Goal: Transaction & Acquisition: Purchase product/service

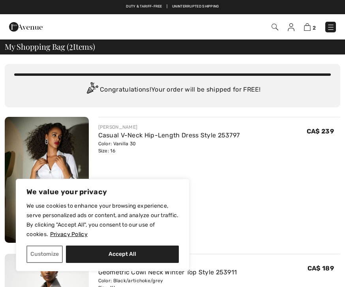
click at [243, 191] on div "JOSEPH RIBKOFF Casual V-Neck Hip-Length Dress Style 253797 Color: Vanilla 30 Si…" at bounding box center [219, 180] width 242 height 127
click at [123, 255] on button "Accept All" at bounding box center [122, 253] width 113 height 17
checkbox input "true"
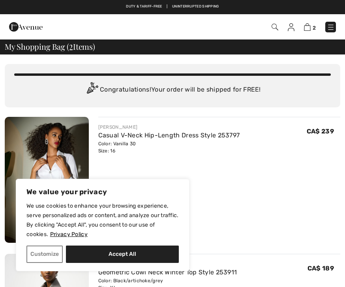
checkbox input "true"
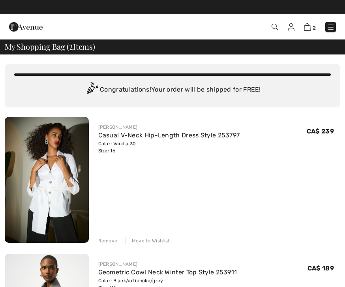
click at [329, 26] on img at bounding box center [331, 27] width 8 height 8
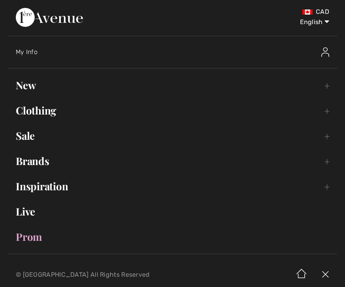
click at [31, 88] on link "New Toggle submenu" at bounding box center [172, 85] width 329 height 17
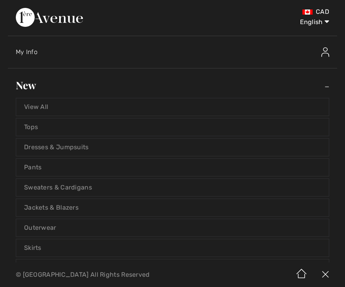
click at [46, 107] on link "View All" at bounding box center [172, 106] width 312 height 17
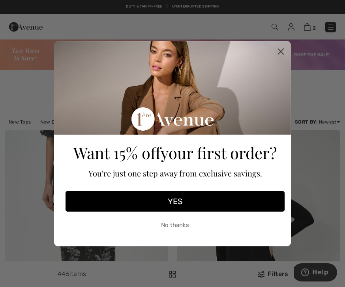
click at [279, 45] on circle "Close dialog" at bounding box center [280, 51] width 13 height 13
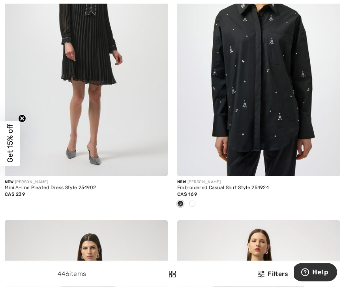
scroll to position [763, 0]
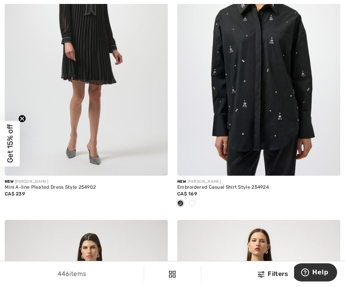
click at [227, 189] on div "Embroidered Casual Shirt Style 254924" at bounding box center [258, 188] width 163 height 6
click at [238, 185] on div "Embroidered Casual Shirt Style 254924" at bounding box center [258, 188] width 163 height 6
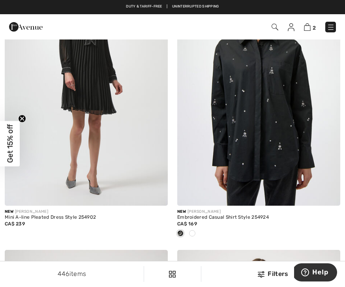
scroll to position [727, 0]
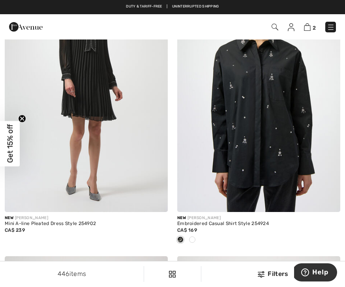
click at [270, 155] on img at bounding box center [258, 90] width 163 height 245
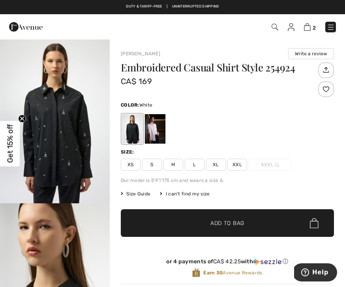
click at [154, 131] on div at bounding box center [155, 129] width 21 height 30
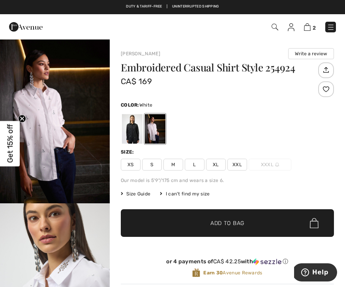
click at [216, 166] on span "XL" at bounding box center [216, 165] width 20 height 12
click at [230, 222] on span "Add to Bag" at bounding box center [227, 223] width 34 height 8
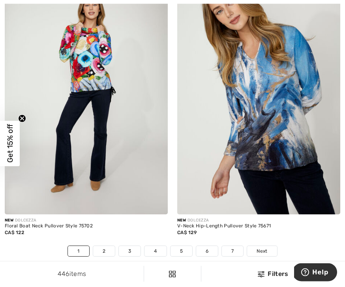
scroll to position [5082, 0]
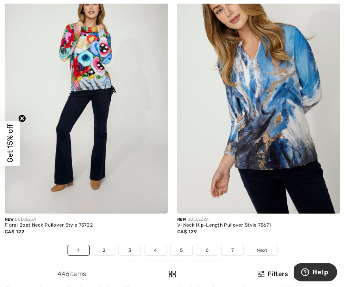
click at [110, 245] on link "2" at bounding box center [104, 250] width 22 height 10
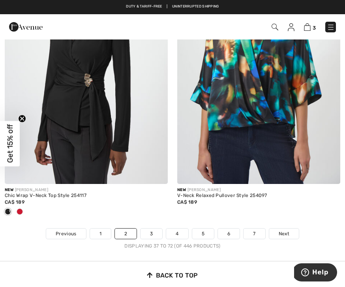
scroll to position [5047, 0]
click at [150, 230] on link "3" at bounding box center [151, 234] width 22 height 10
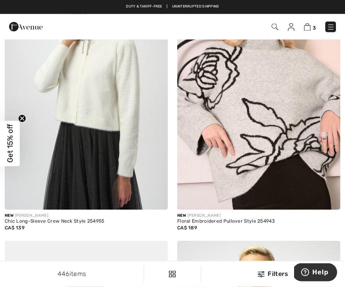
scroll to position [1280, 0]
click at [208, 219] on div "Floral Embroidered Pullover Style 254943" at bounding box center [258, 222] width 163 height 6
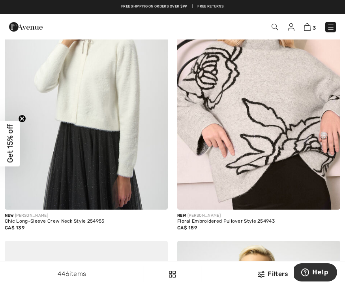
click at [216, 224] on div "CA$ 189" at bounding box center [258, 227] width 163 height 7
click at [270, 152] on img at bounding box center [258, 87] width 163 height 245
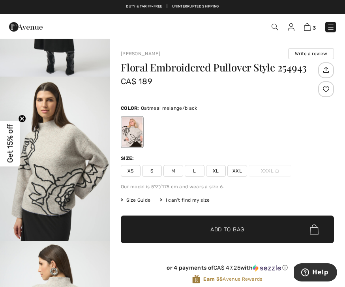
scroll to position [291, 0]
click at [81, 221] on img "3 / 6" at bounding box center [55, 159] width 110 height 164
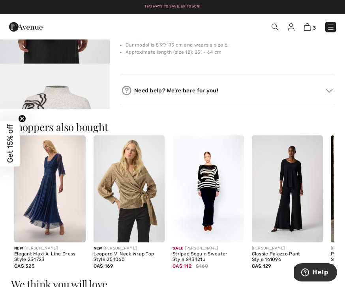
scroll to position [342, 0]
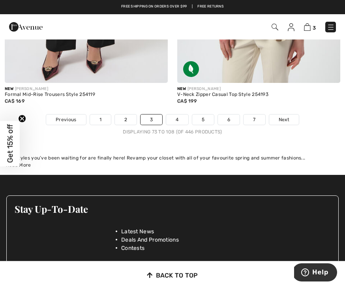
scroll to position [5149, 0]
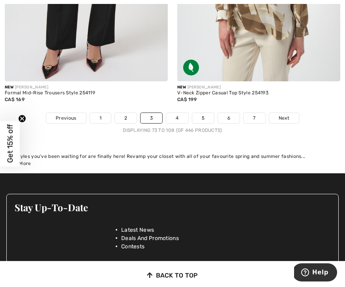
click at [180, 113] on link "4" at bounding box center [177, 118] width 22 height 10
click at [177, 114] on link "4" at bounding box center [177, 118] width 22 height 10
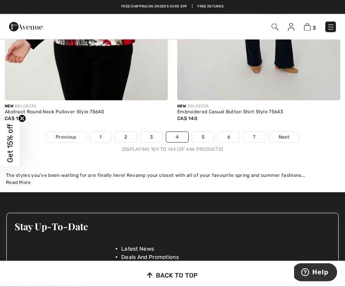
scroll to position [5078, 0]
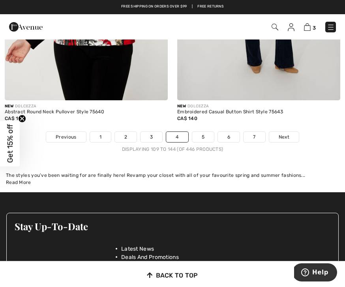
click at [200, 133] on link "5" at bounding box center [203, 137] width 22 height 10
click at [202, 132] on link "5" at bounding box center [203, 137] width 22 height 10
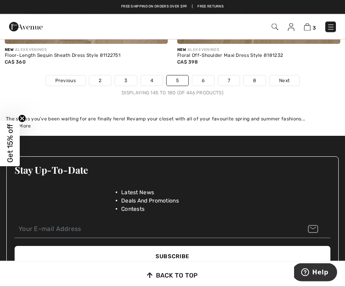
scroll to position [5179, 0]
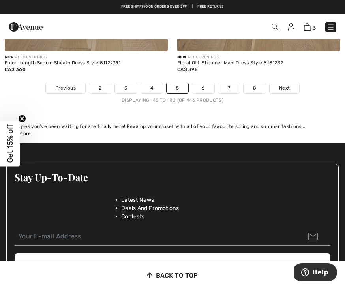
click at [198, 86] on link "6" at bounding box center [203, 88] width 22 height 10
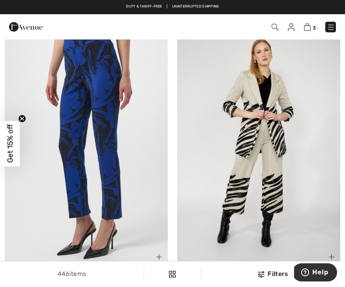
scroll to position [3311, 0]
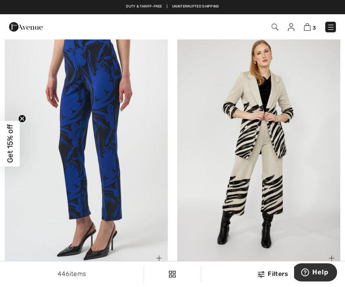
click at [125, 229] on img at bounding box center [86, 144] width 163 height 245
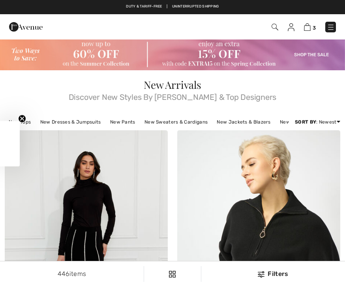
checkbox input "true"
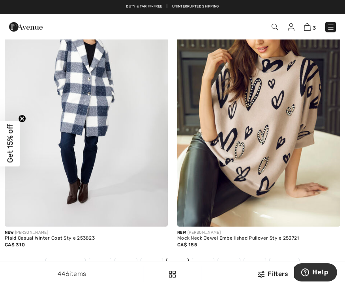
scroll to position [5083, 0]
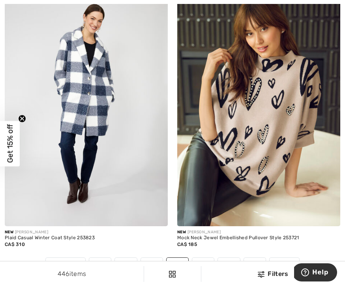
click at [284, 259] on span "Next" at bounding box center [284, 262] width 11 height 7
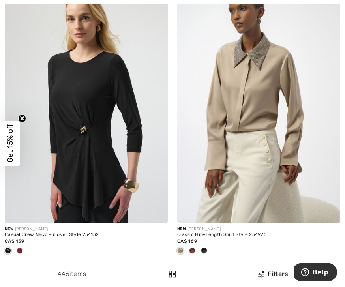
scroll to position [3041, 0]
click at [256, 161] on img at bounding box center [258, 101] width 163 height 245
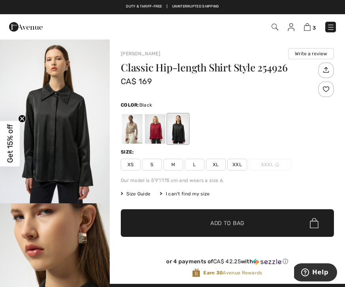
click at [155, 133] on div at bounding box center [155, 129] width 21 height 30
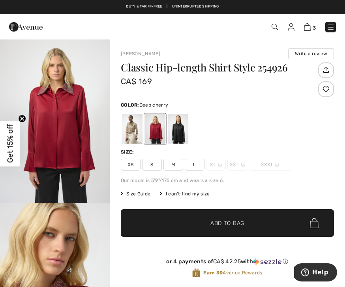
click at [133, 135] on div at bounding box center [132, 129] width 21 height 30
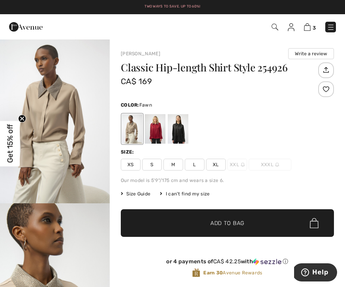
click at [75, 190] on img "1 / 5" at bounding box center [55, 121] width 110 height 164
click at [215, 167] on span "XL" at bounding box center [216, 165] width 20 height 12
click at [231, 224] on span "Add to Bag" at bounding box center [227, 223] width 34 height 8
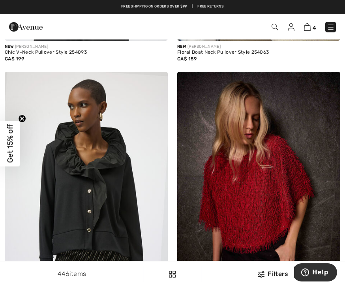
scroll to position [3853, 0]
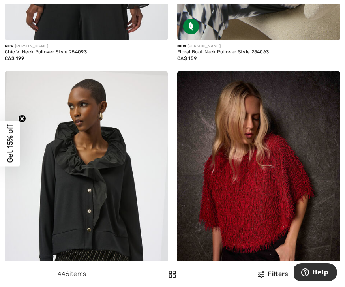
click at [133, 249] on img at bounding box center [86, 193] width 163 height 245
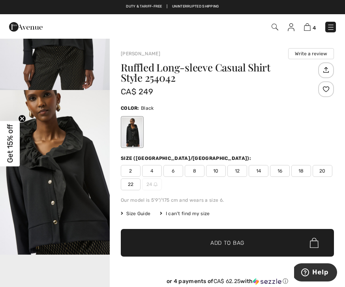
scroll to position [113, 0]
click at [79, 220] on img "2 / 5" at bounding box center [55, 172] width 110 height 164
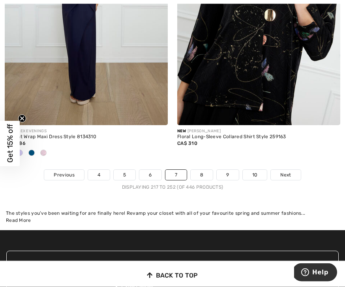
scroll to position [5184, 0]
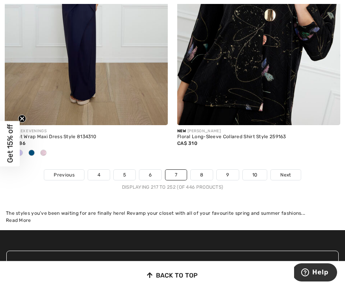
click at [200, 170] on link "8" at bounding box center [202, 175] width 22 height 10
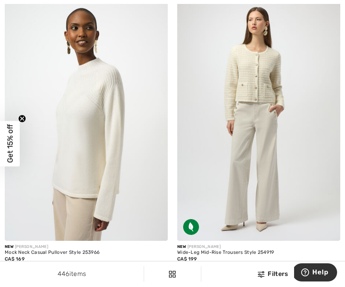
scroll to position [1860, 0]
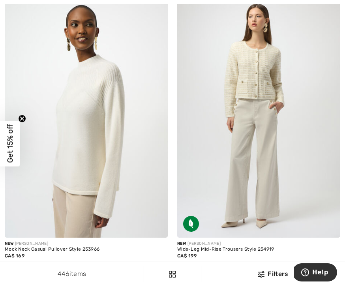
click at [134, 218] on img at bounding box center [86, 115] width 163 height 245
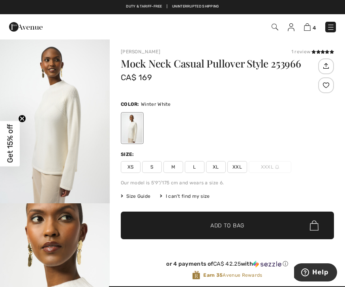
click at [71, 169] on img "1 / 5" at bounding box center [55, 121] width 110 height 164
click at [215, 171] on span "XL" at bounding box center [216, 167] width 20 height 12
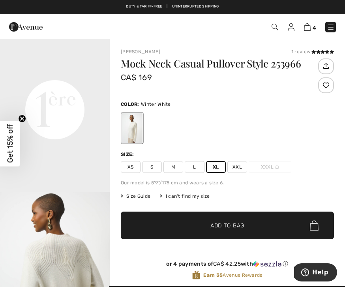
scroll to position [341, 0]
click at [228, 225] on span "Add to Bag" at bounding box center [227, 225] width 34 height 8
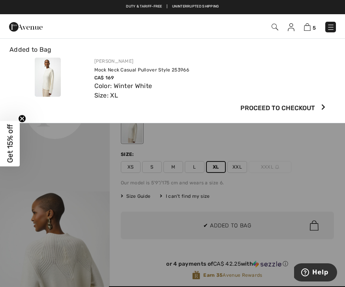
scroll to position [0, 0]
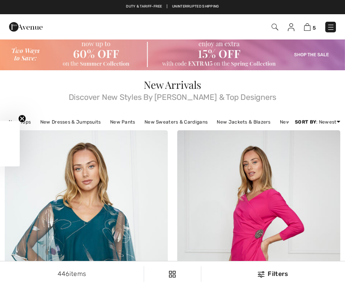
scroll to position [1885, 0]
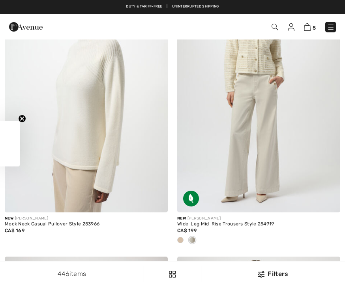
checkbox input "true"
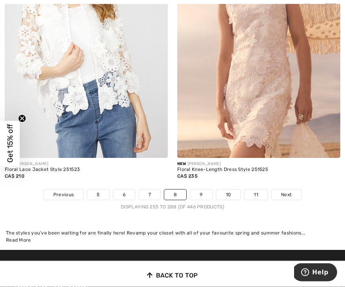
scroll to position [5112, 0]
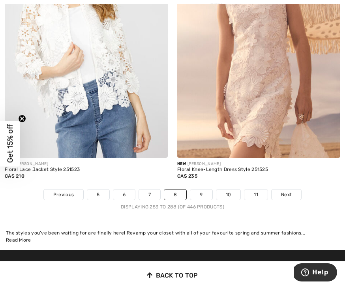
click at [202, 191] on link "9" at bounding box center [201, 194] width 22 height 10
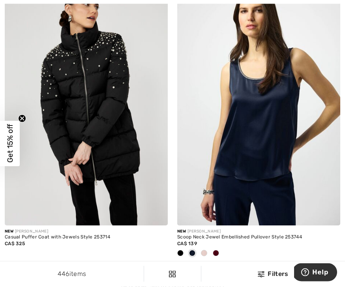
scroll to position [5057, 0]
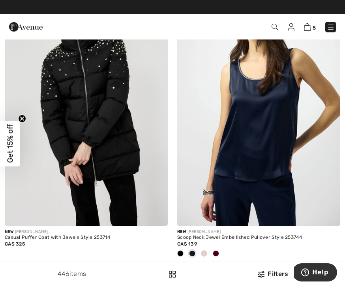
click at [130, 195] on img at bounding box center [86, 103] width 163 height 245
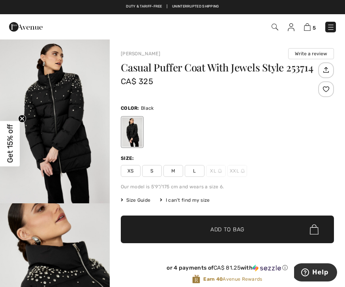
click at [77, 179] on img "1 / 4" at bounding box center [55, 121] width 110 height 164
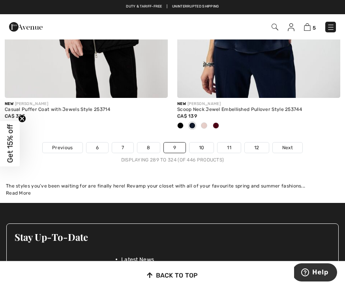
scroll to position [5184, 0]
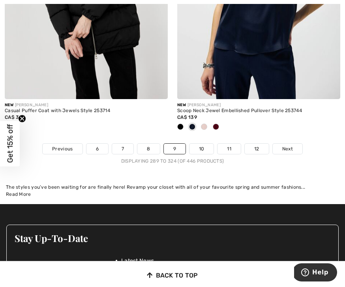
click at [202, 144] on link "10" at bounding box center [201, 149] width 24 height 10
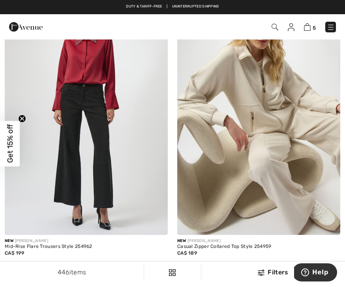
scroll to position [5060, 0]
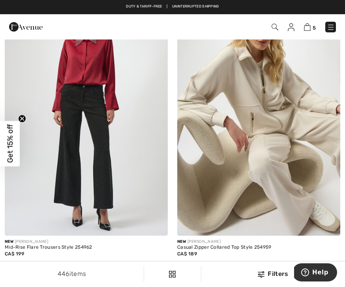
click at [255, 196] on img at bounding box center [258, 113] width 163 height 245
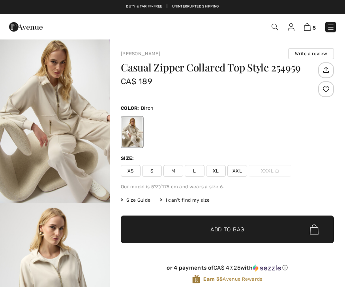
checkbox input "true"
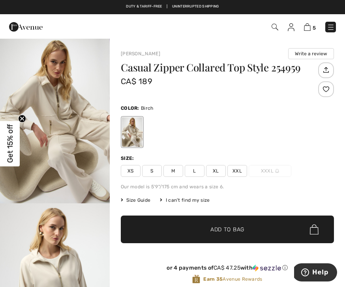
click at [86, 181] on img "1 / 6" at bounding box center [55, 121] width 110 height 164
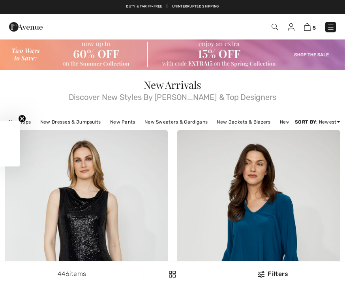
checkbox input "true"
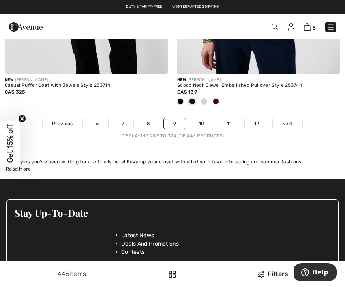
click at [196, 119] on link "10" at bounding box center [201, 123] width 24 height 10
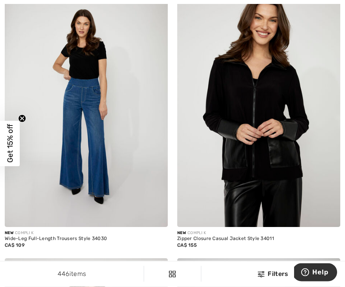
scroll to position [2762, 0]
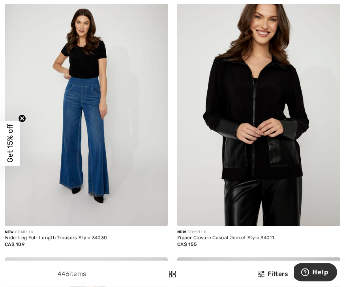
click at [262, 167] on img at bounding box center [258, 104] width 163 height 245
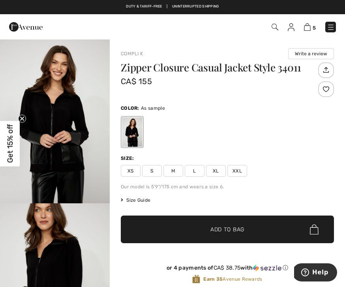
click at [86, 178] on img "1 / 4" at bounding box center [55, 121] width 110 height 164
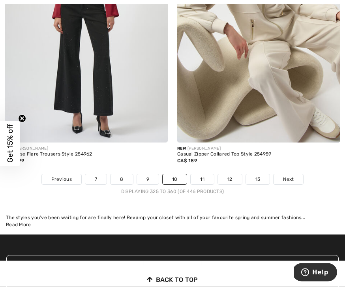
scroll to position [5157, 0]
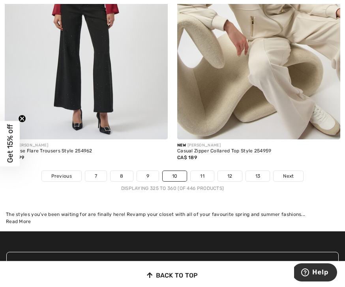
click at [203, 171] on link "11" at bounding box center [202, 176] width 23 height 10
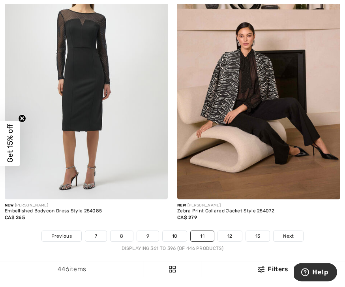
scroll to position [5103, 0]
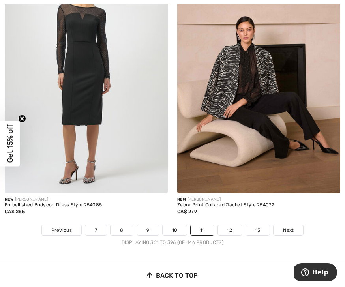
click at [290, 227] on span "Next" at bounding box center [288, 229] width 11 height 7
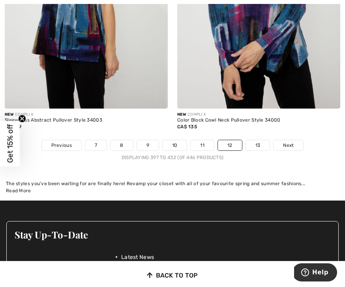
scroll to position [5162, 0]
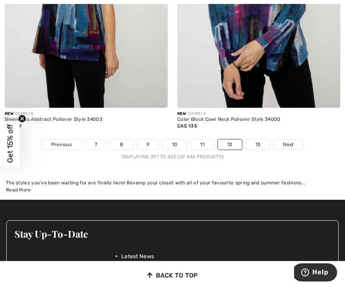
click at [258, 139] on link "13" at bounding box center [258, 144] width 24 height 10
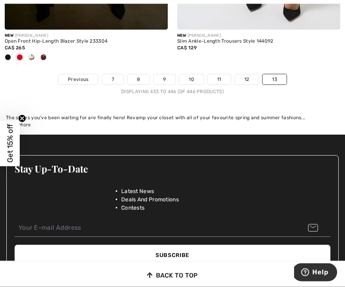
scroll to position [2089, 0]
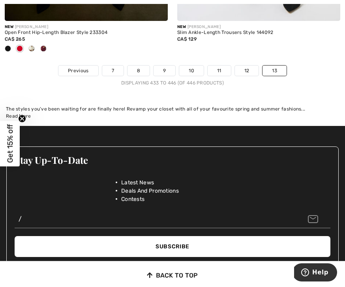
type input "/"
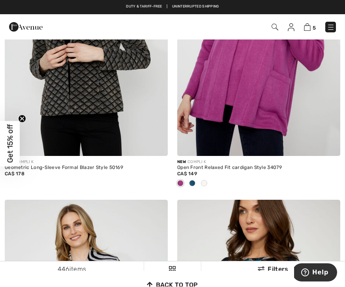
scroll to position [0, 0]
